Goal: Find specific page/section: Find specific page/section

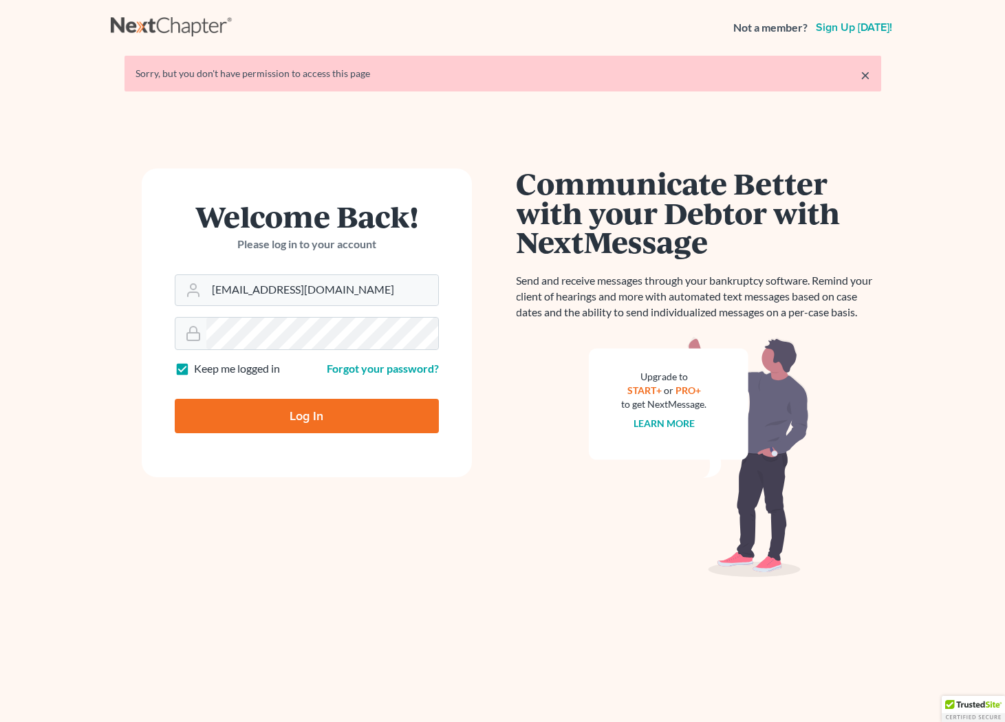
click at [316, 451] on form "Welcome Back! Please log in to your account Email Address ssudman@saedilawgroup…" at bounding box center [307, 322] width 330 height 309
click at [317, 414] on input "Log In" at bounding box center [307, 416] width 264 height 34
type input "Thinking..."
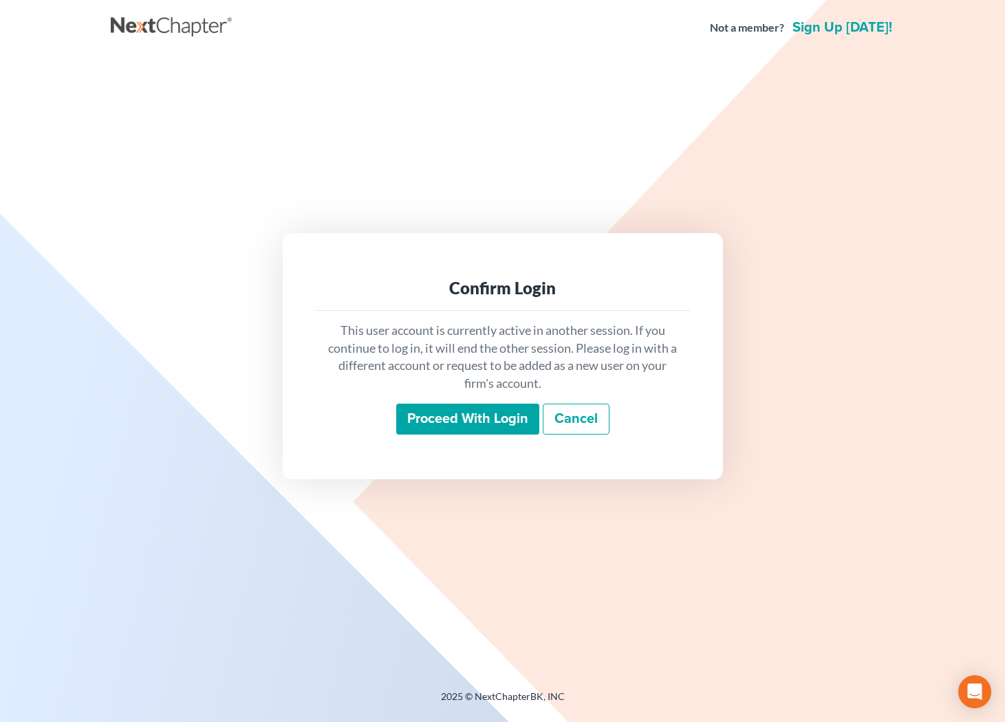
click at [447, 427] on input "Proceed with login" at bounding box center [467, 420] width 143 height 32
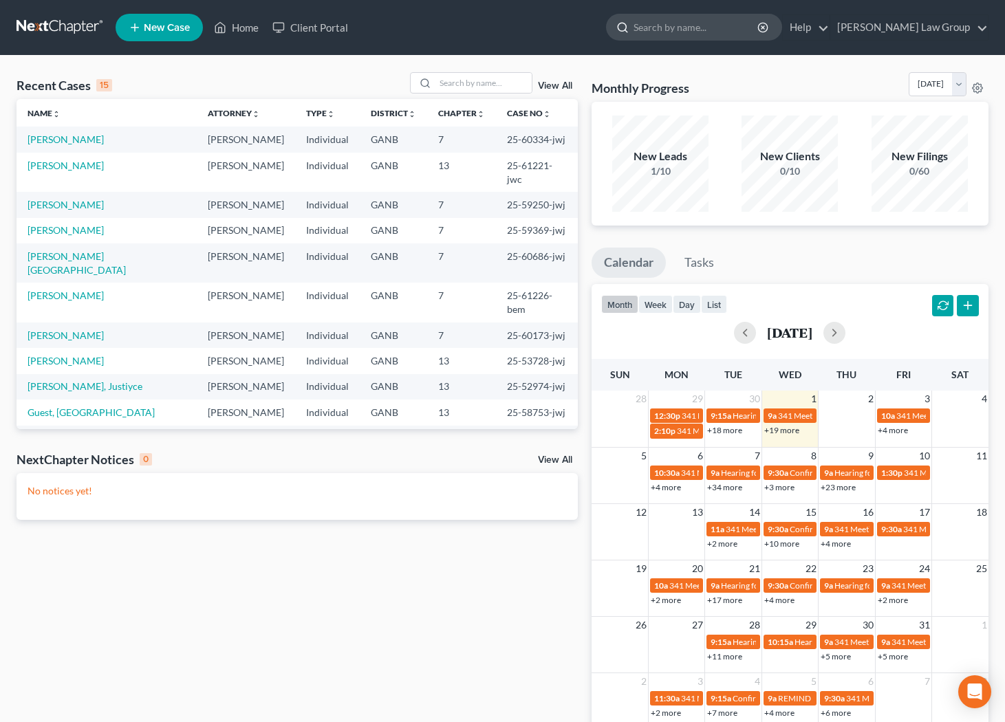
click at [746, 26] on input "search" at bounding box center [696, 26] width 126 height 25
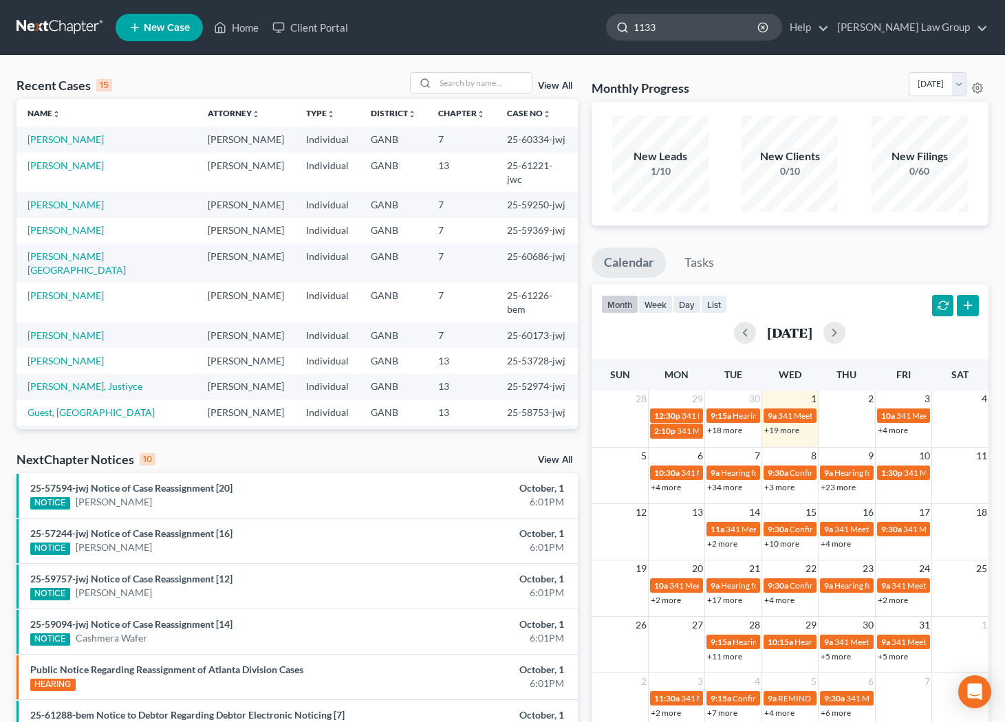
type input "11339"
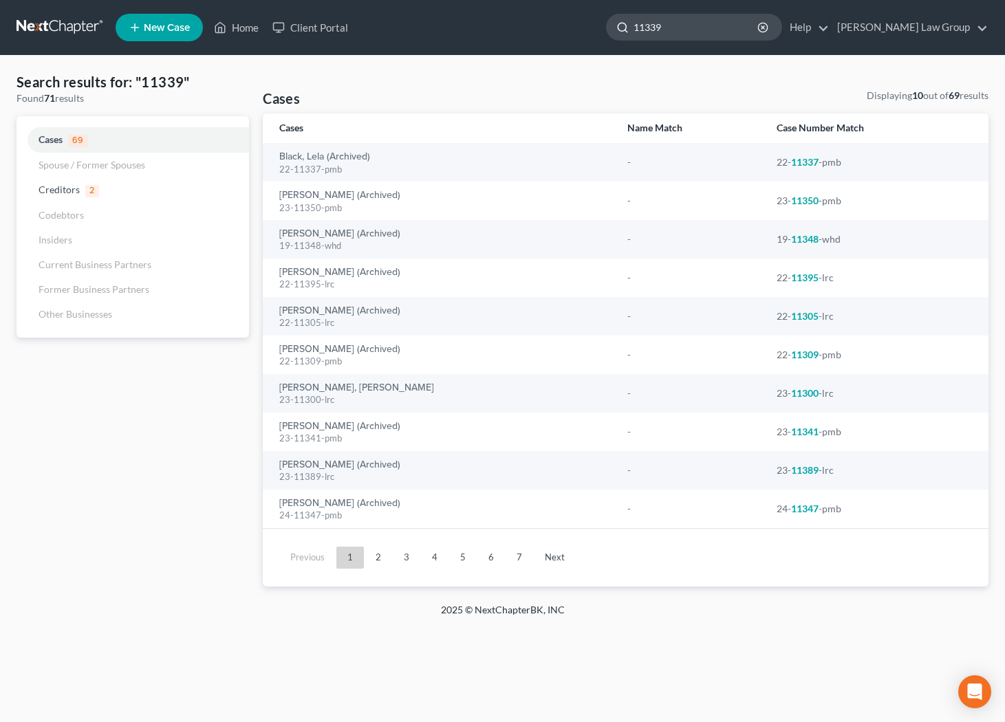
click at [748, 32] on input "11339" at bounding box center [696, 26] width 126 height 25
type input "11399"
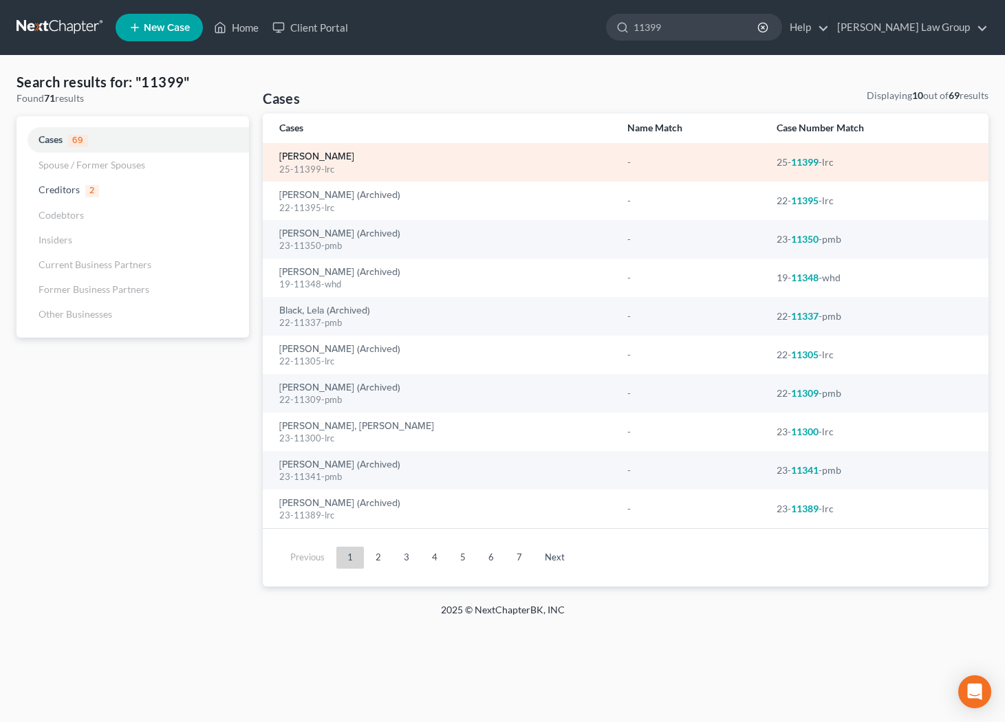
click at [322, 155] on link "[PERSON_NAME]" at bounding box center [316, 157] width 75 height 10
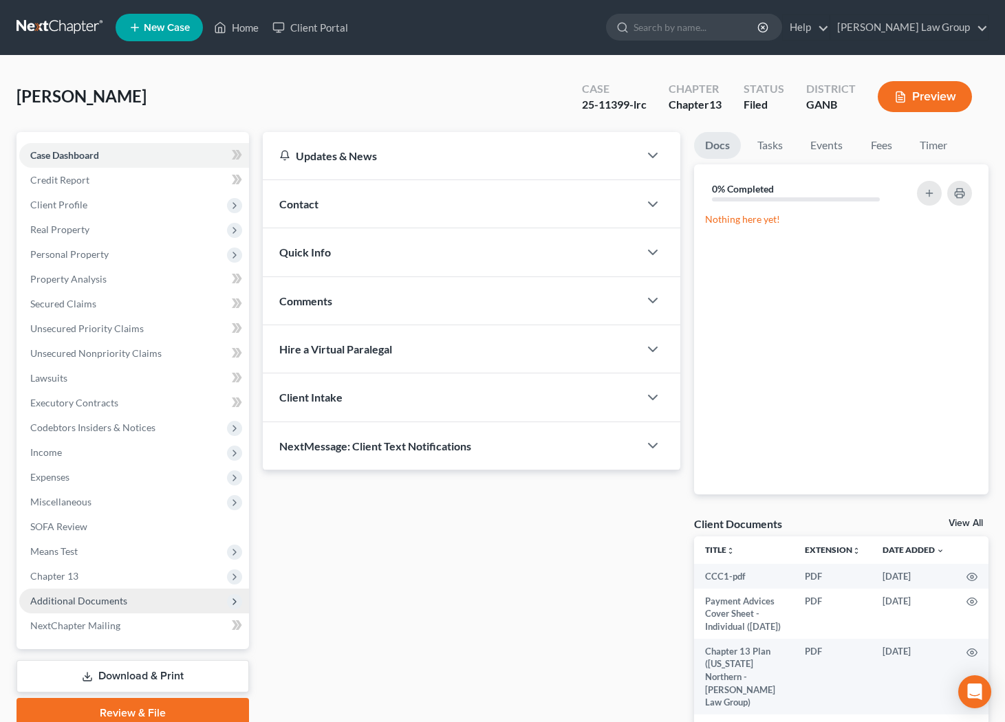
click at [57, 608] on span "Additional Documents" at bounding box center [134, 601] width 230 height 25
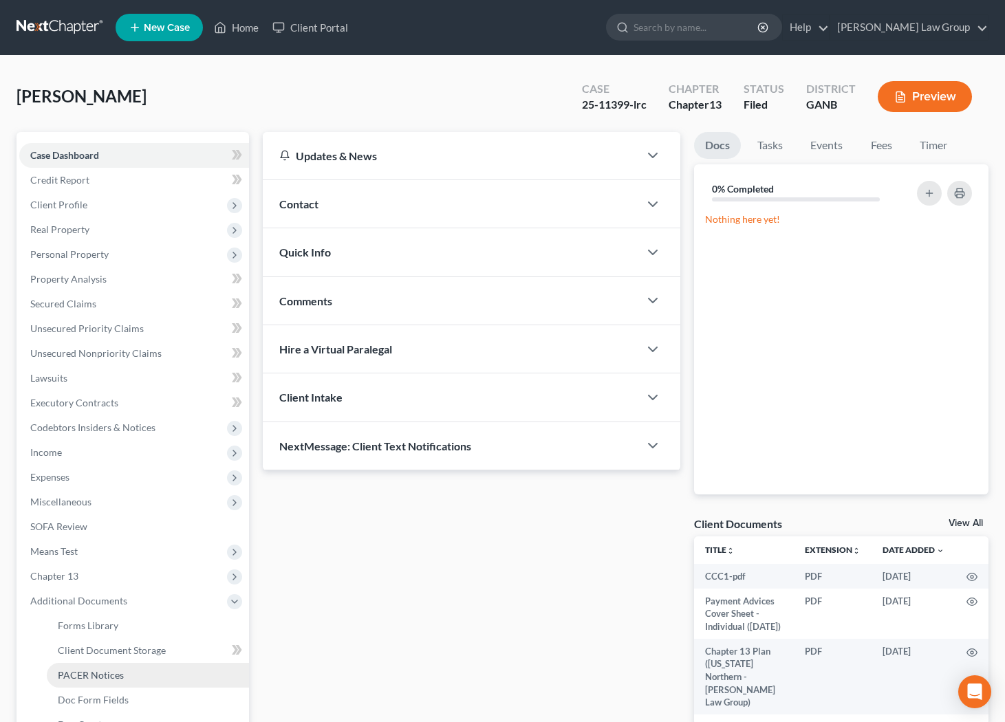
click at [67, 668] on link "PACER Notices" at bounding box center [148, 675] width 202 height 25
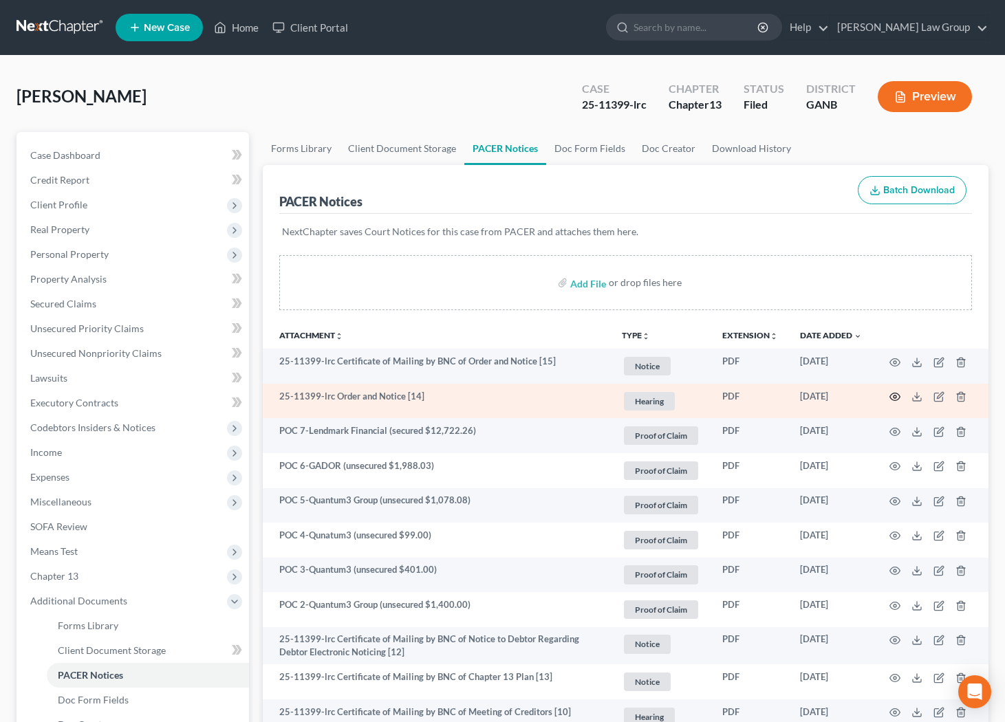
click at [896, 397] on circle "button" at bounding box center [894, 396] width 3 height 3
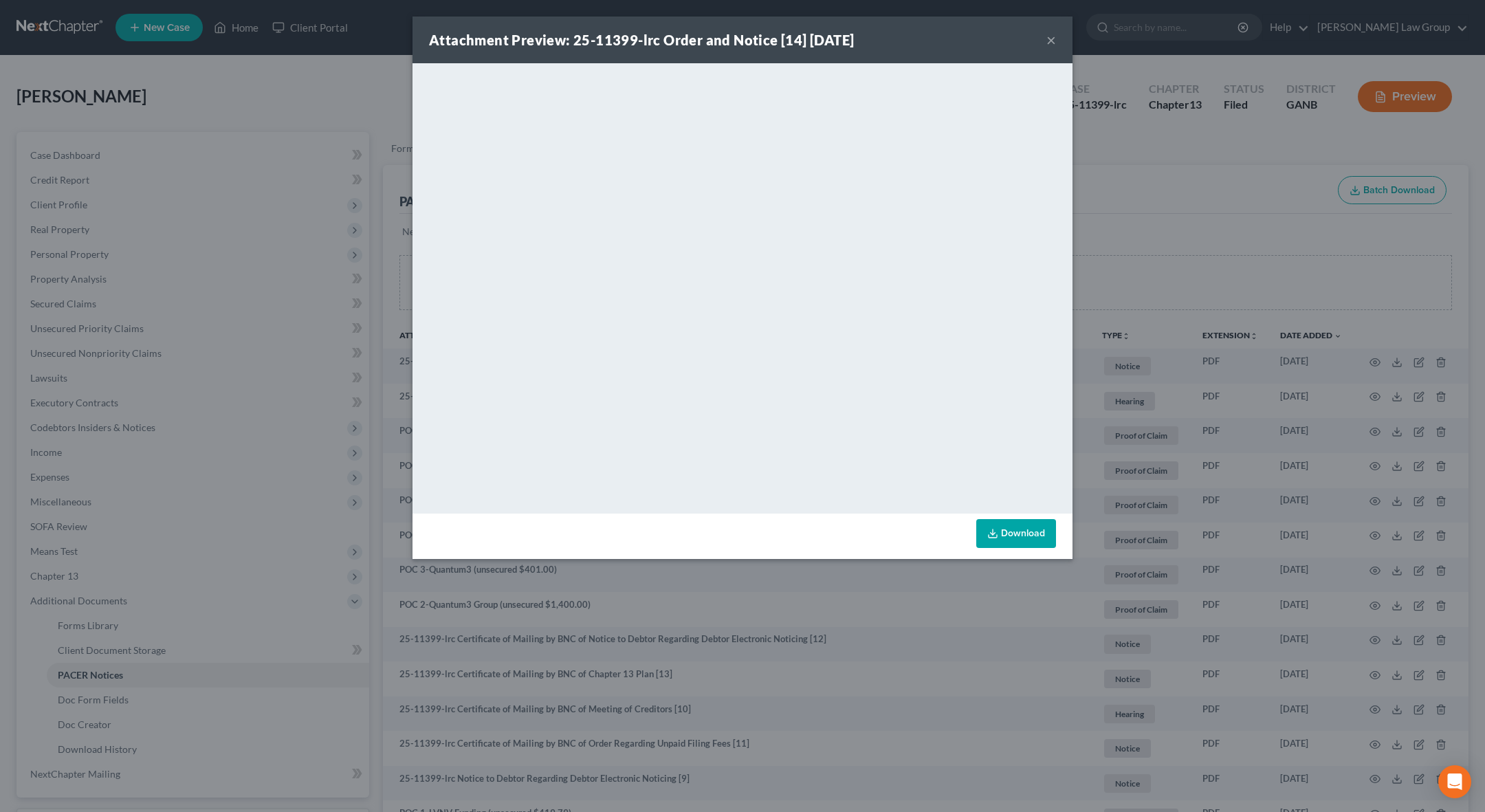
click at [1004, 42] on button "×" at bounding box center [1052, 40] width 10 height 17
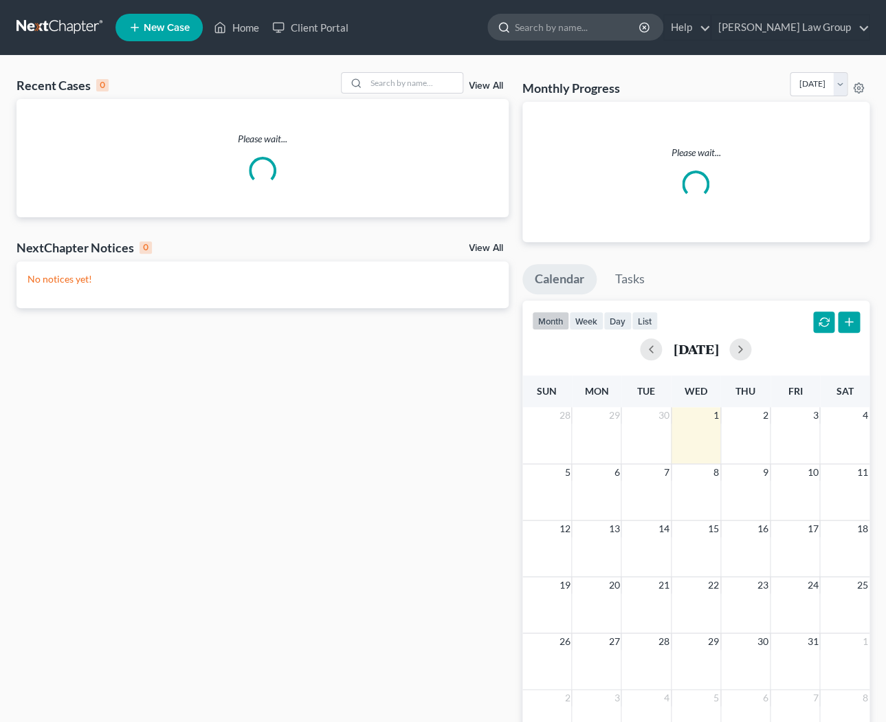
click at [629, 30] on input "search" at bounding box center [578, 26] width 126 height 25
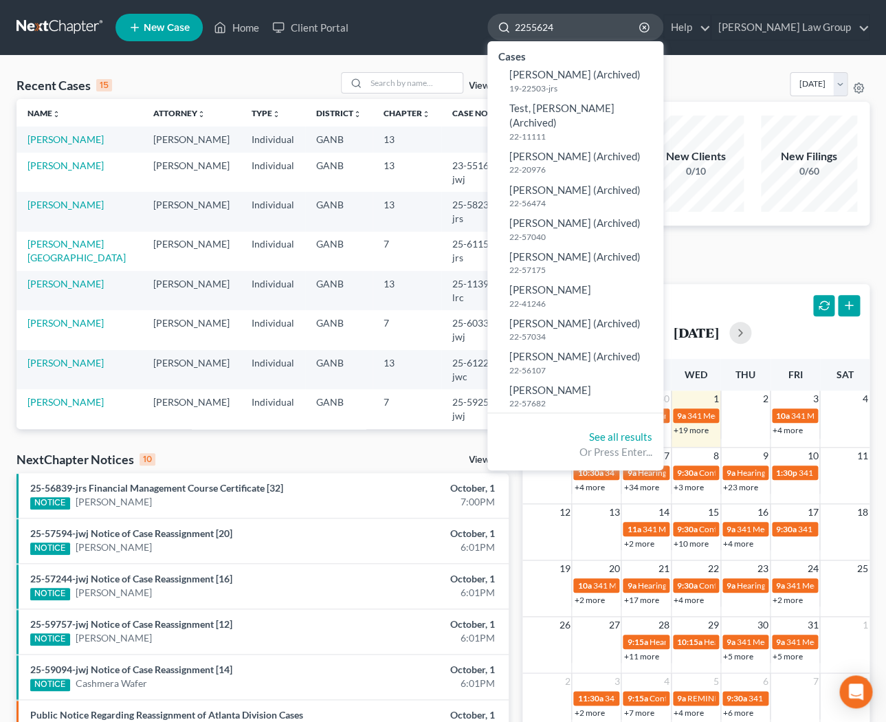
type input "22556240"
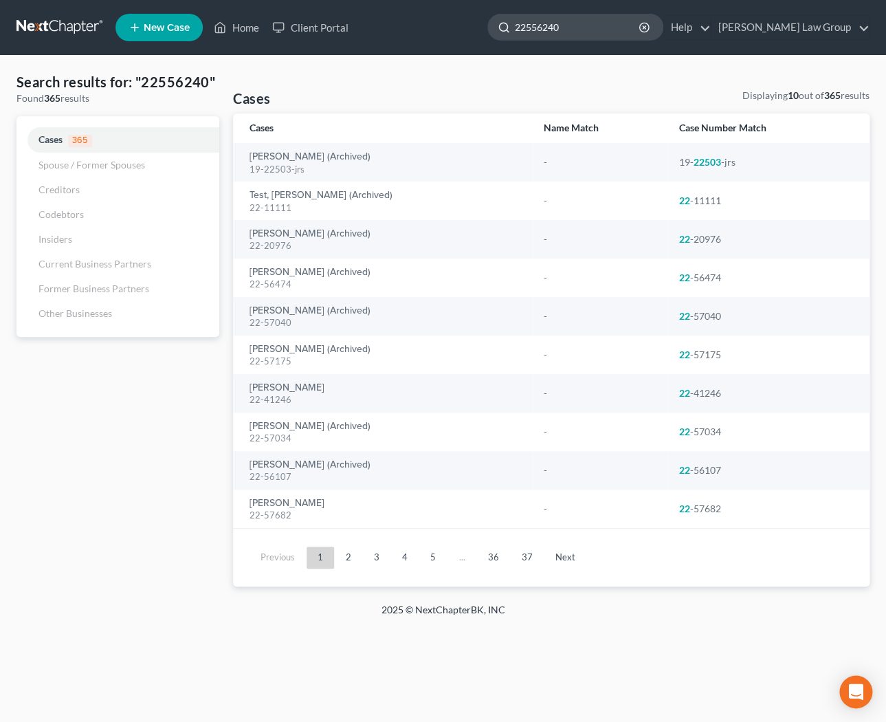
click at [639, 20] on input "22556240" at bounding box center [578, 26] width 126 height 25
drag, startPoint x: 639, startPoint y: 20, endPoint x: 602, endPoint y: 23, distance: 37.2
click at [602, 25] on input "22556240" at bounding box center [578, 26] width 126 height 25
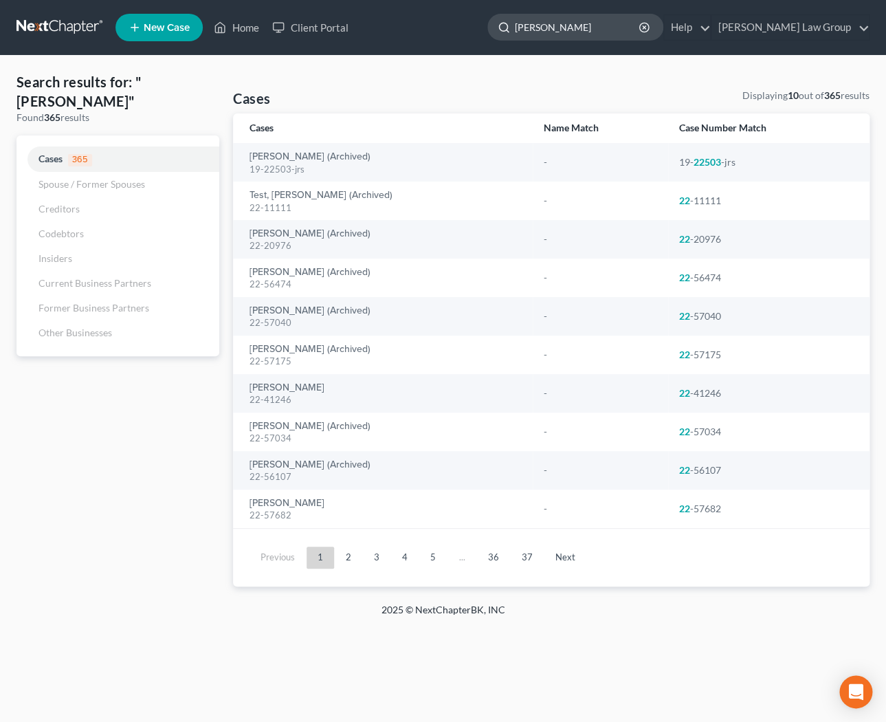
type input "[PERSON_NAME]"
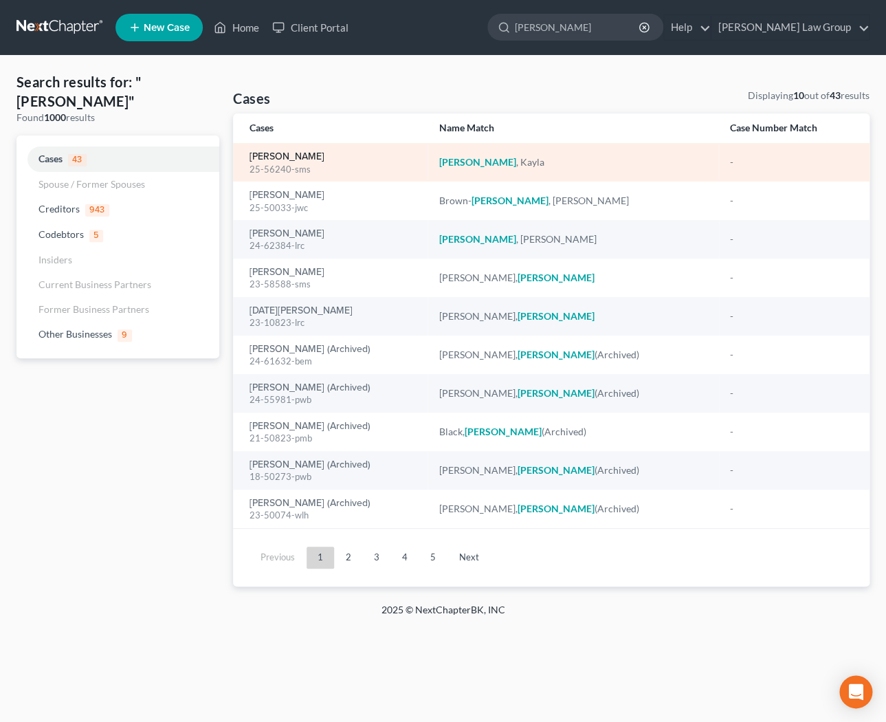
click at [307, 159] on link "[PERSON_NAME]" at bounding box center [287, 157] width 75 height 10
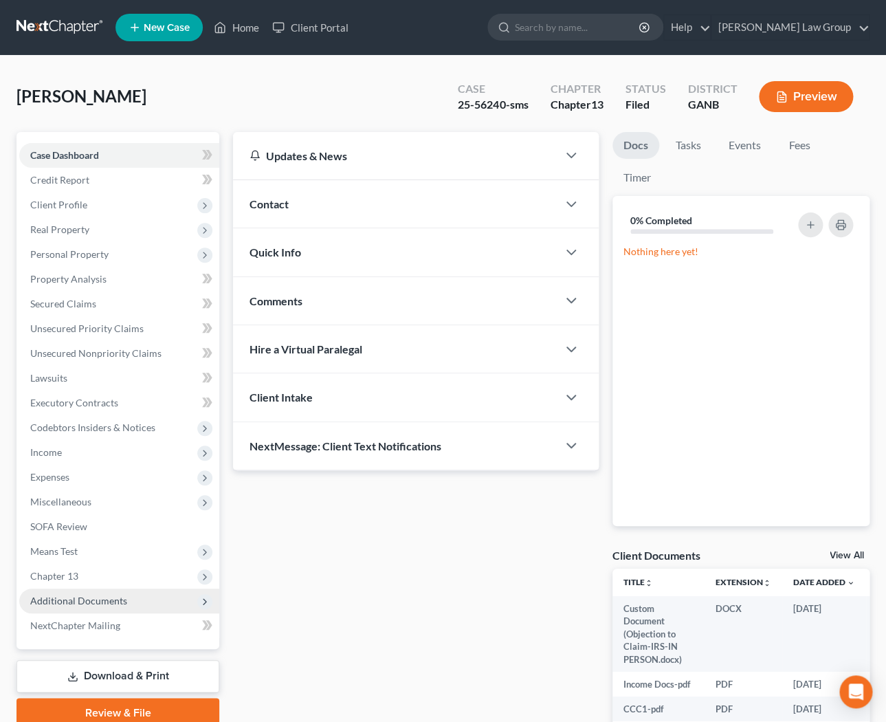
click at [92, 606] on span "Additional Documents" at bounding box center [78, 601] width 97 height 12
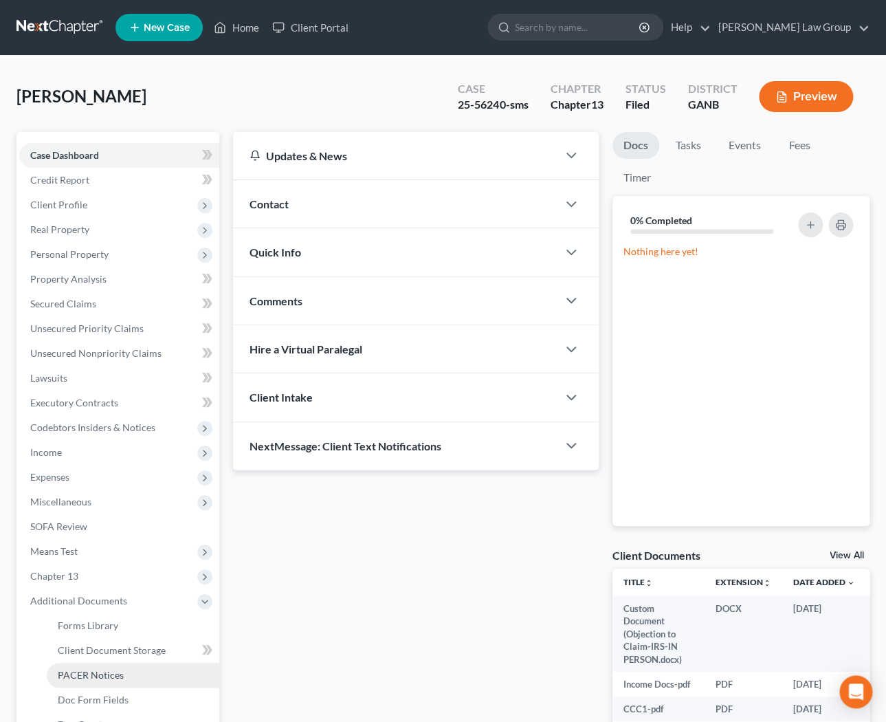
click at [100, 675] on span "PACER Notices" at bounding box center [91, 675] width 66 height 12
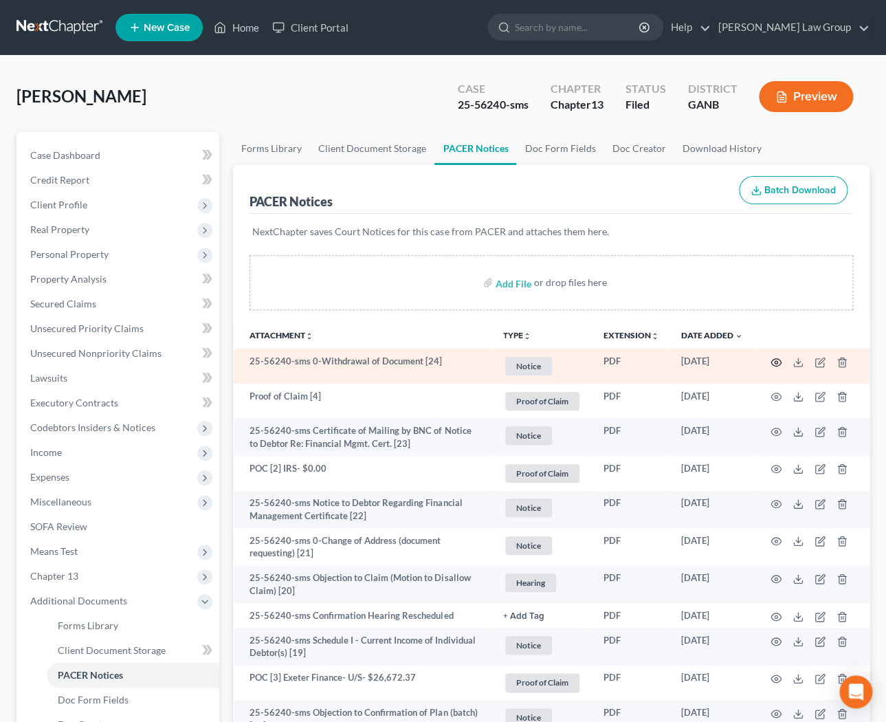
click at [781, 361] on icon "button" at bounding box center [777, 362] width 10 height 8
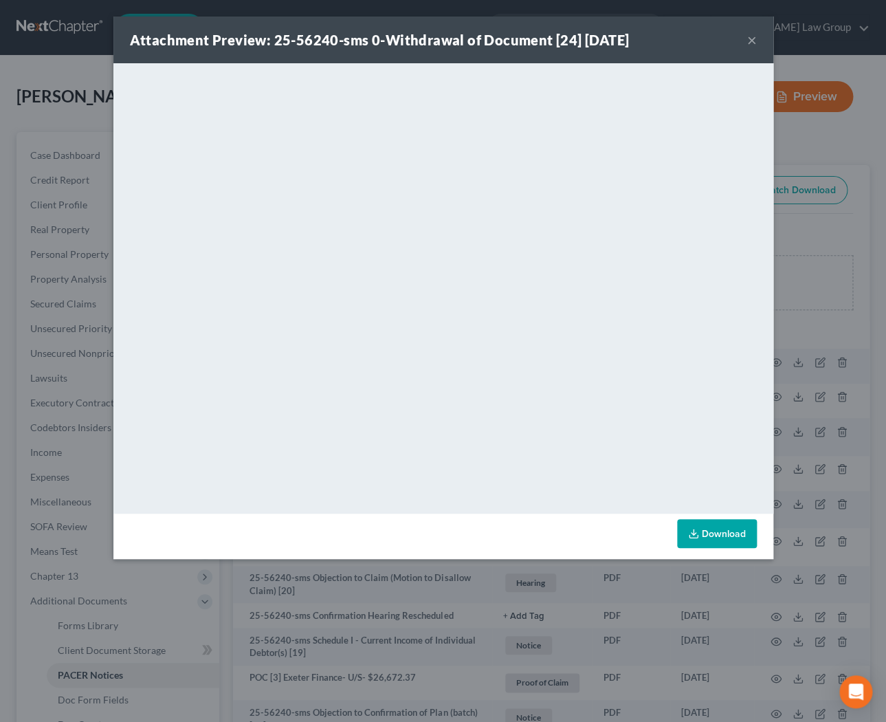
click at [752, 40] on button "×" at bounding box center [753, 40] width 10 height 17
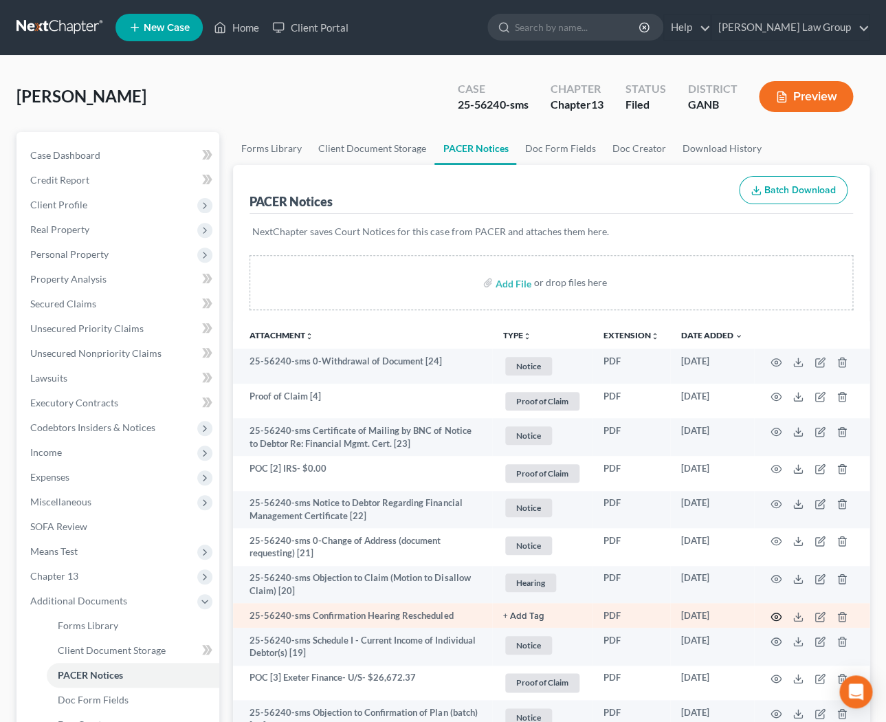
click at [774, 617] on icon "button" at bounding box center [776, 616] width 11 height 11
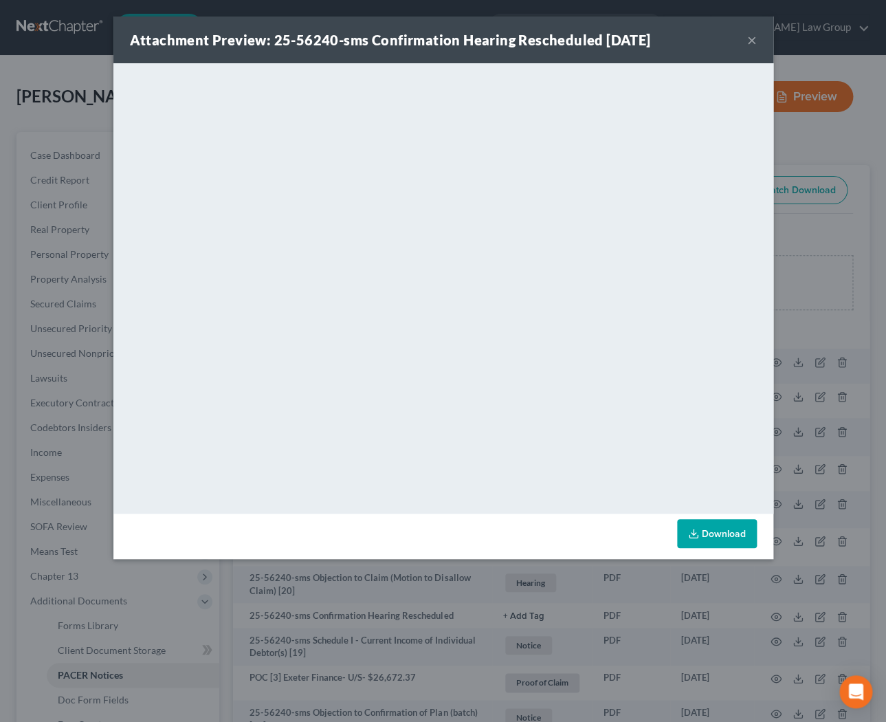
click at [752, 43] on button "×" at bounding box center [753, 40] width 10 height 17
